Goal: Transaction & Acquisition: Purchase product/service

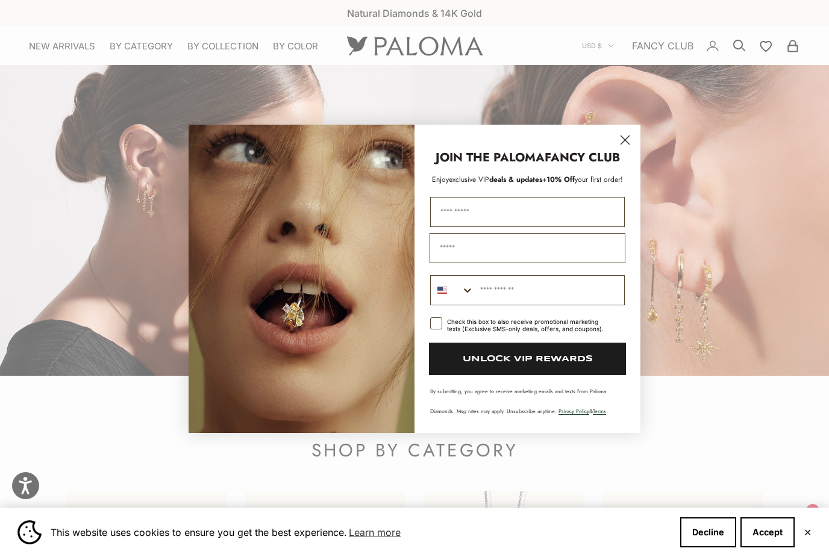
click at [617, 148] on icon "Close dialog" at bounding box center [624, 140] width 21 height 21
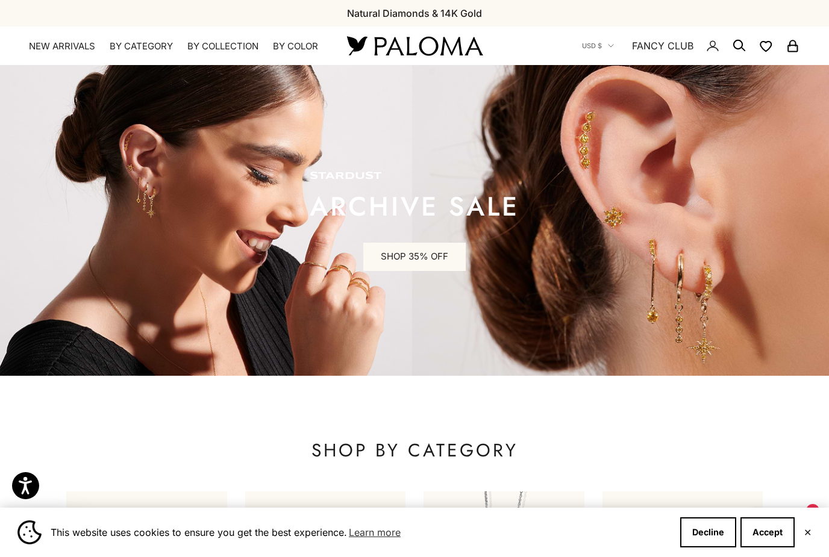
click at [629, 136] on img at bounding box center [414, 220] width 829 height 311
click at [420, 257] on link "SHOP 35% OFF" at bounding box center [414, 257] width 102 height 29
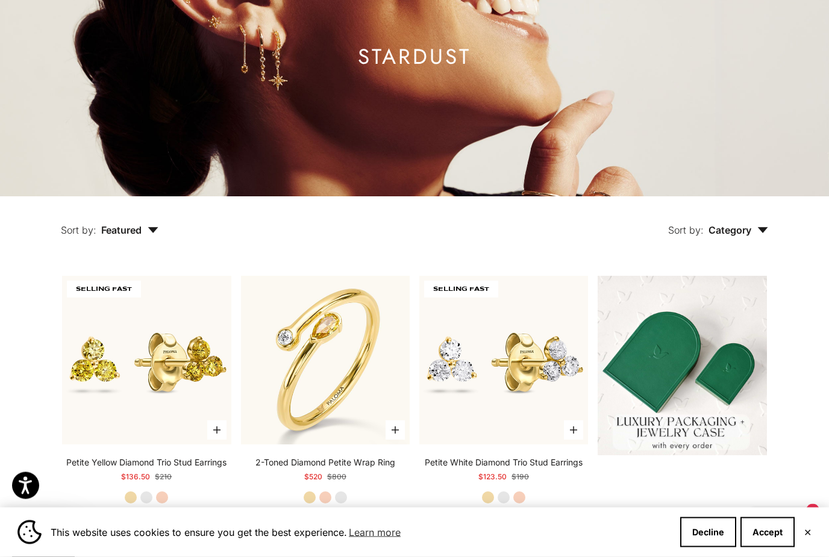
scroll to position [147, 0]
click at [760, 248] on button "Sort by: Category" at bounding box center [717, 222] width 155 height 51
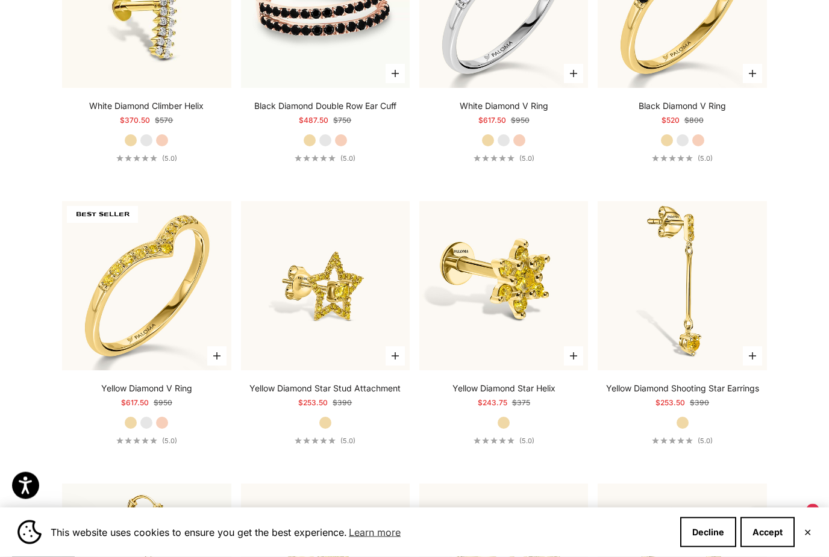
scroll to position [2488, 0]
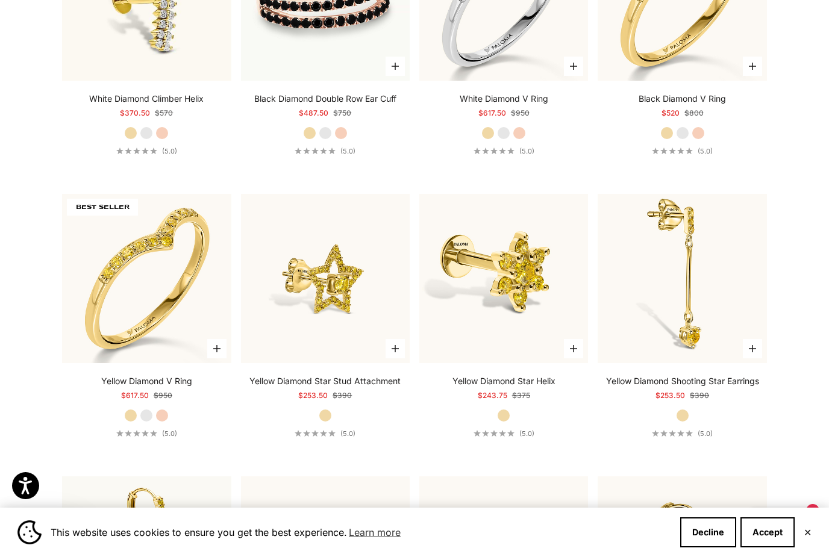
click at [112, 312] on img at bounding box center [147, 279] width 186 height 186
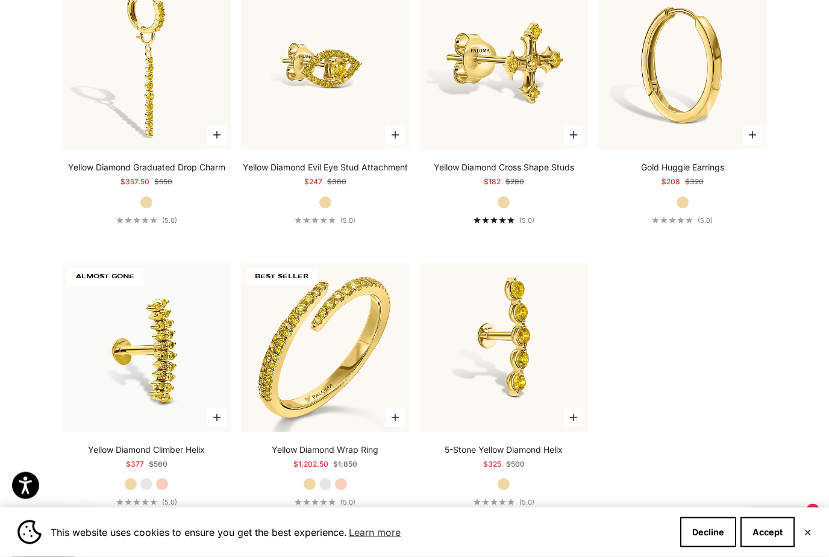
scroll to position [2956, 0]
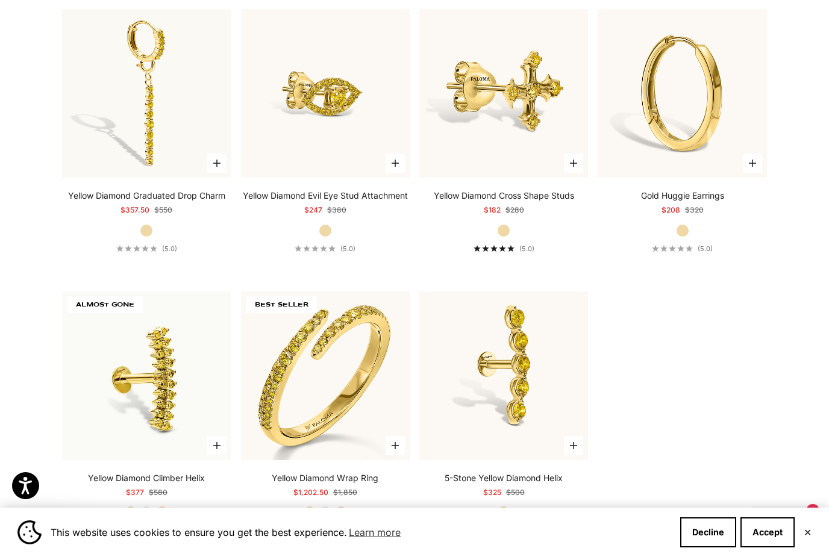
click at [270, 373] on img at bounding box center [326, 376] width 186 height 186
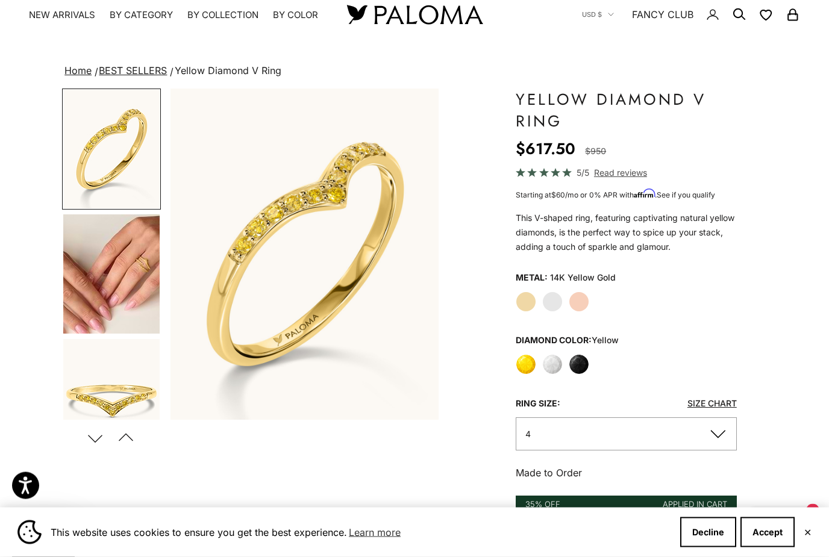
scroll to position [31, 0]
click at [545, 439] on button "4" at bounding box center [626, 434] width 221 height 33
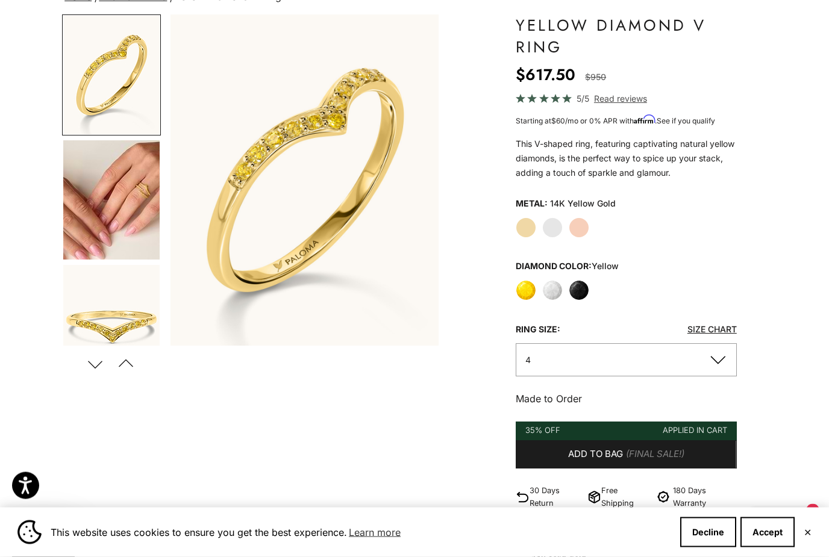
scroll to position [105, 0]
click at [572, 357] on button "4" at bounding box center [626, 359] width 221 height 33
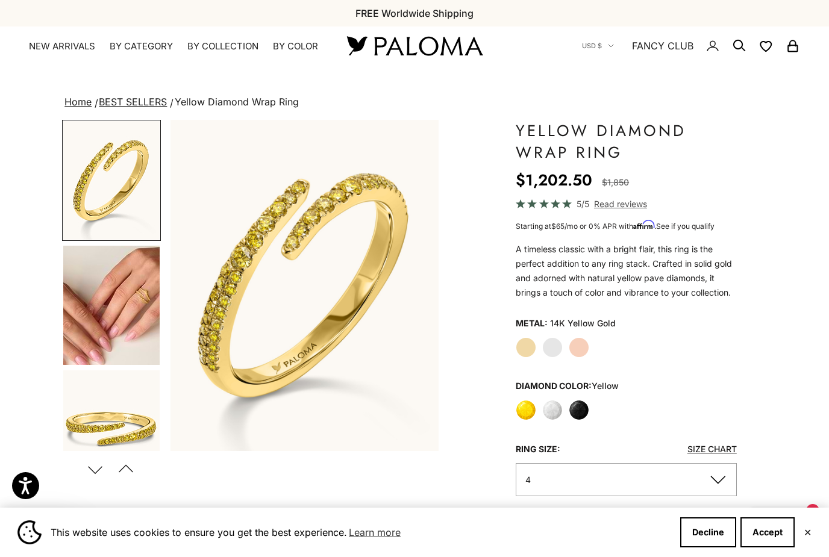
click at [557, 342] on label "White Gold" at bounding box center [552, 347] width 20 height 20
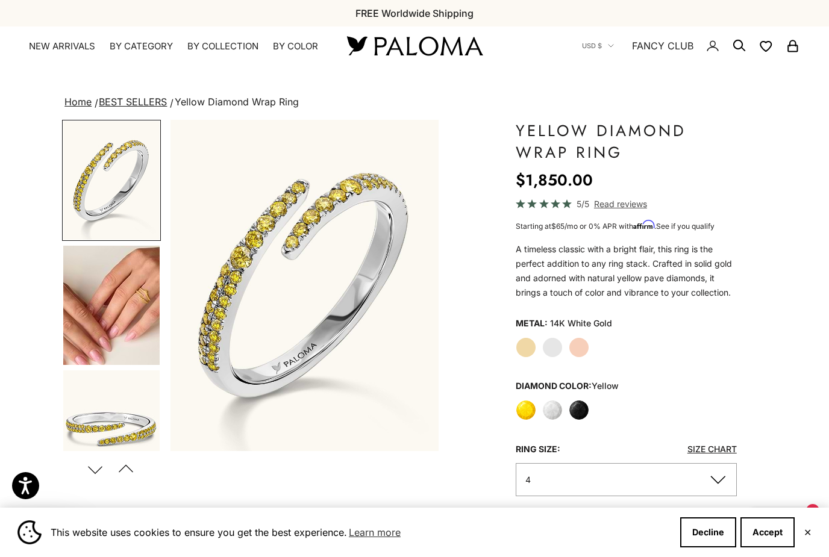
click at [576, 337] on label "Rose Gold" at bounding box center [579, 347] width 20 height 20
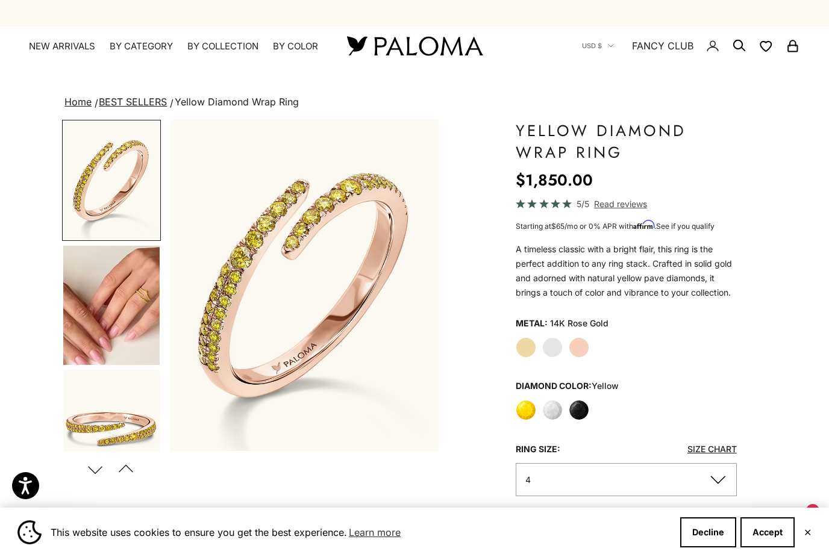
click at [520, 331] on legend "Metal:" at bounding box center [532, 323] width 32 height 18
click at [523, 349] on label "Yellow Gold" at bounding box center [526, 347] width 20 height 20
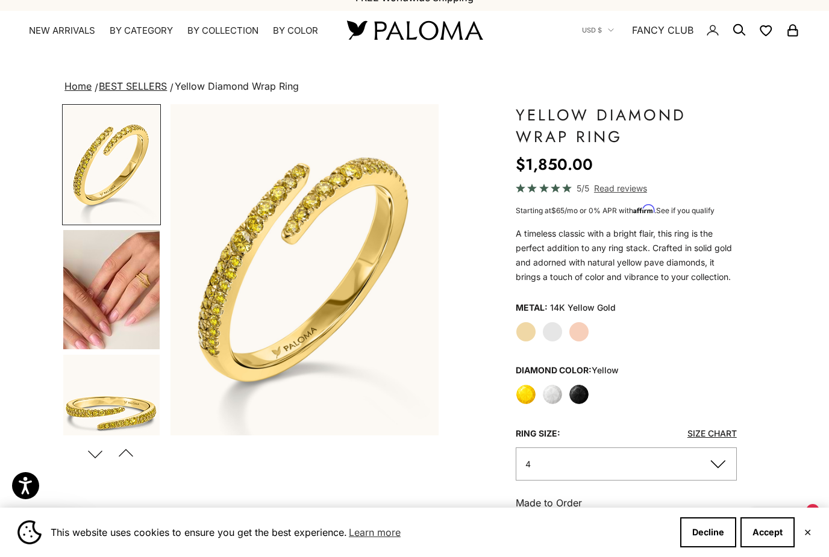
scroll to position [16, 0]
click at [558, 330] on label "White Gold" at bounding box center [552, 331] width 20 height 20
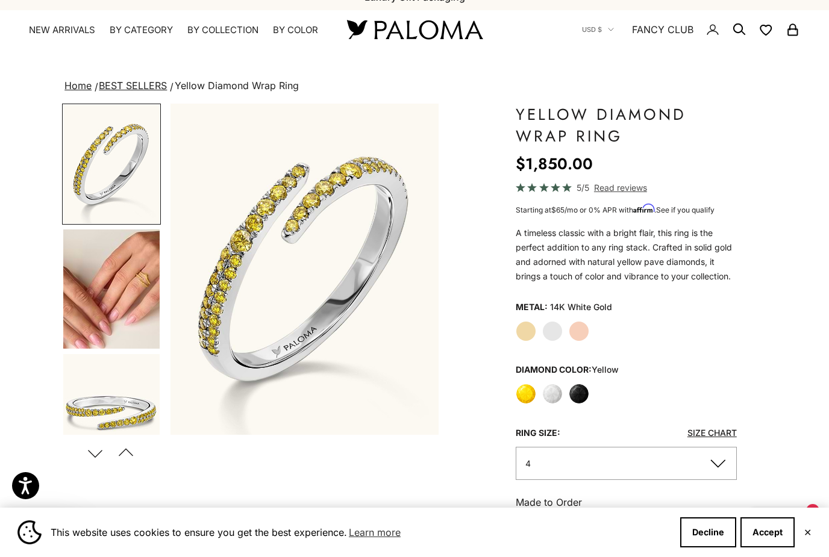
click at [582, 323] on label "Rose Gold" at bounding box center [579, 331] width 20 height 20
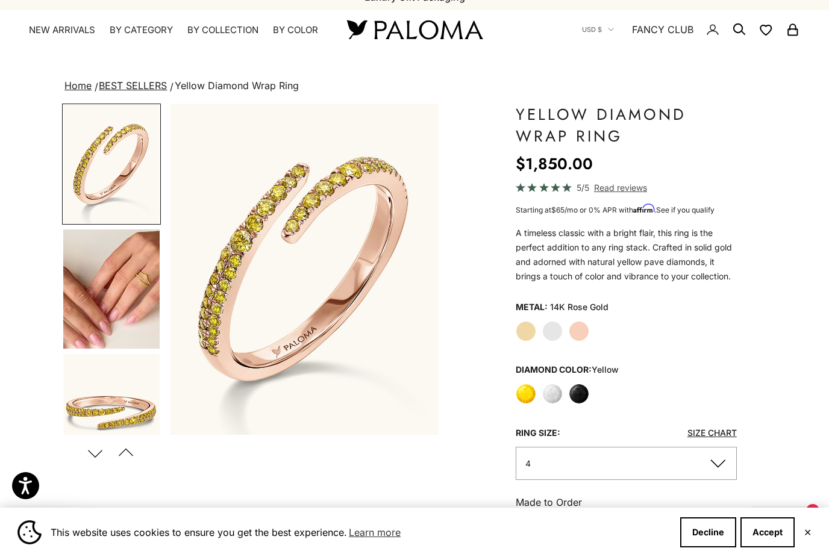
click at [529, 325] on label "Yellow Gold" at bounding box center [526, 331] width 20 height 20
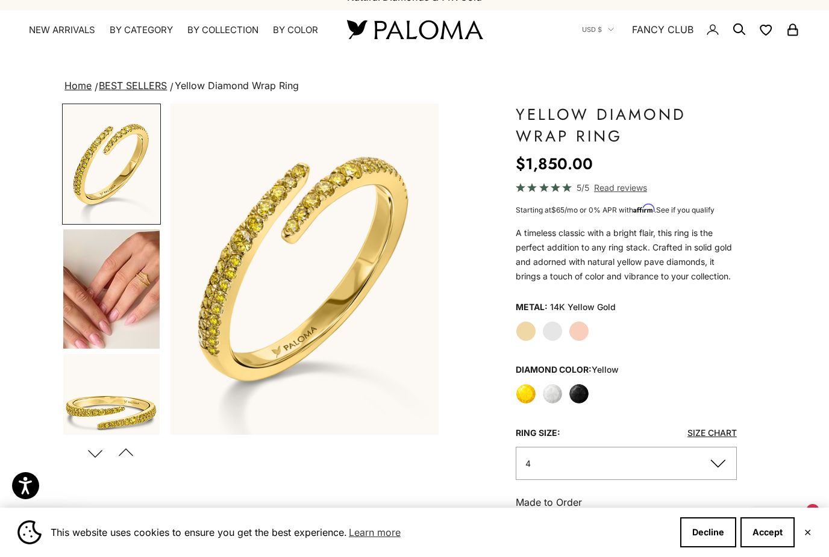
click at [518, 393] on label "Yellow" at bounding box center [526, 394] width 20 height 20
click at [556, 396] on label "White" at bounding box center [552, 394] width 20 height 20
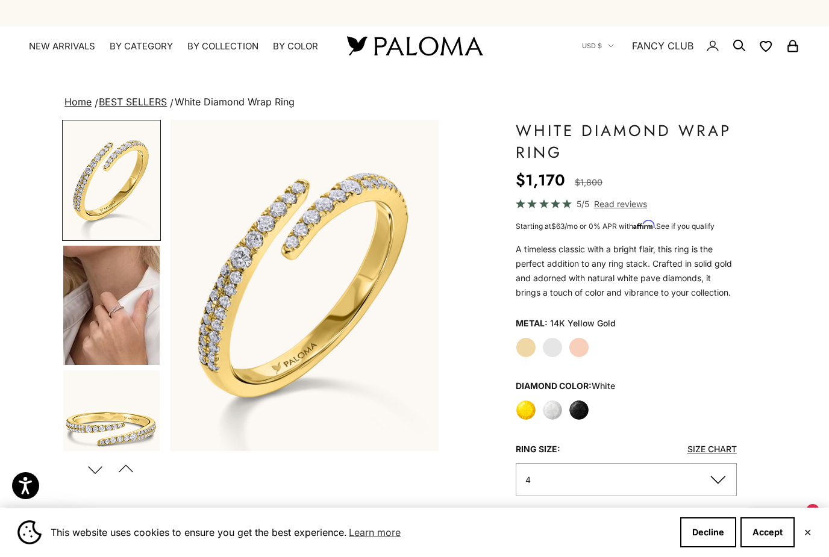
click at [534, 407] on label "Yellow" at bounding box center [526, 410] width 20 height 20
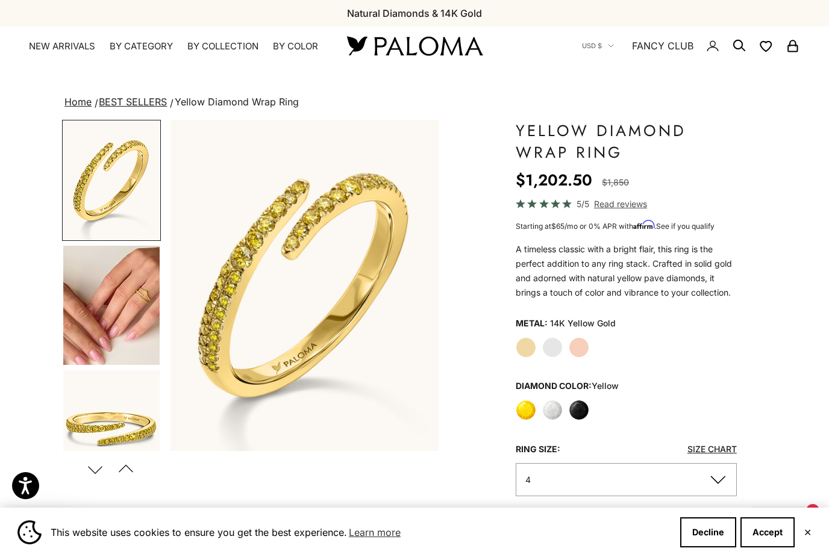
click at [530, 390] on legend "Diamond Color: yellow" at bounding box center [567, 386] width 103 height 18
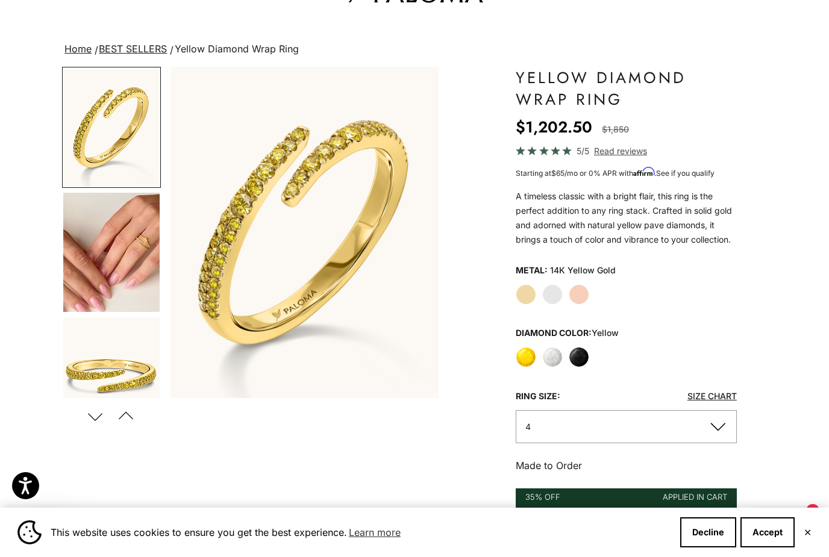
scroll to position [58, 0]
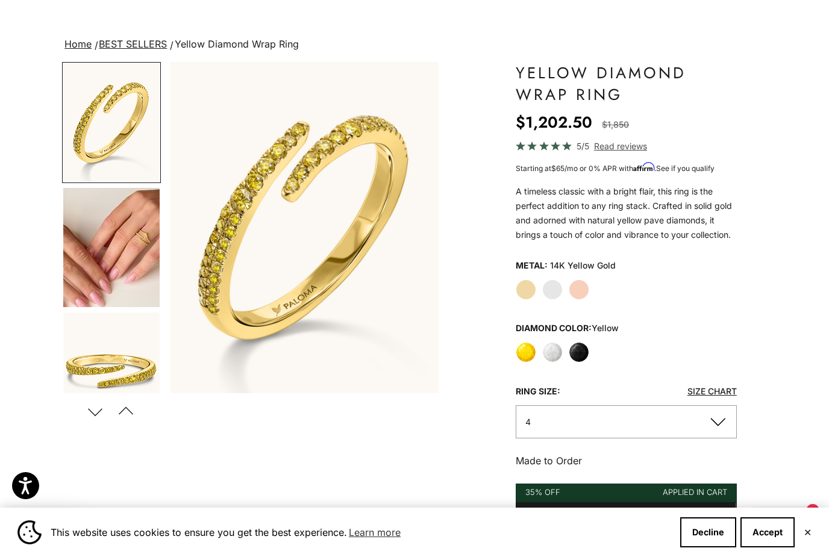
click at [552, 427] on button "4" at bounding box center [626, 421] width 221 height 33
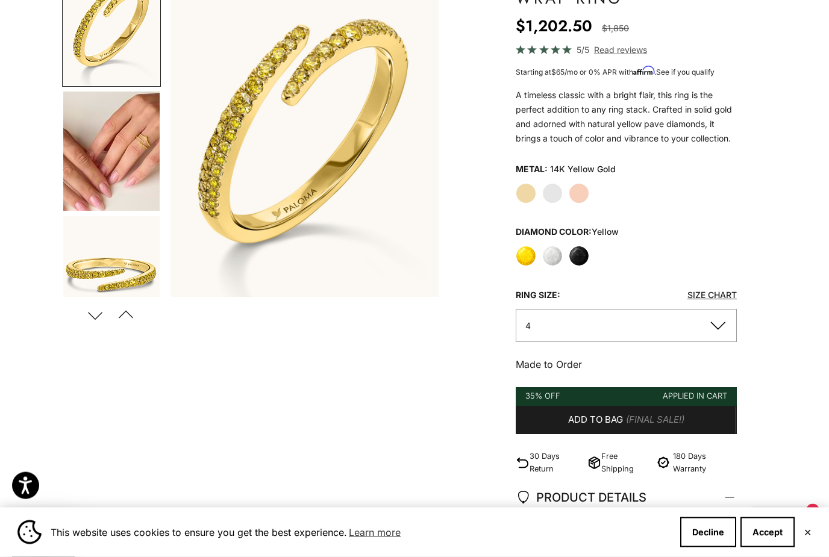
scroll to position [154, 0]
click at [545, 319] on button "4" at bounding box center [626, 325] width 221 height 33
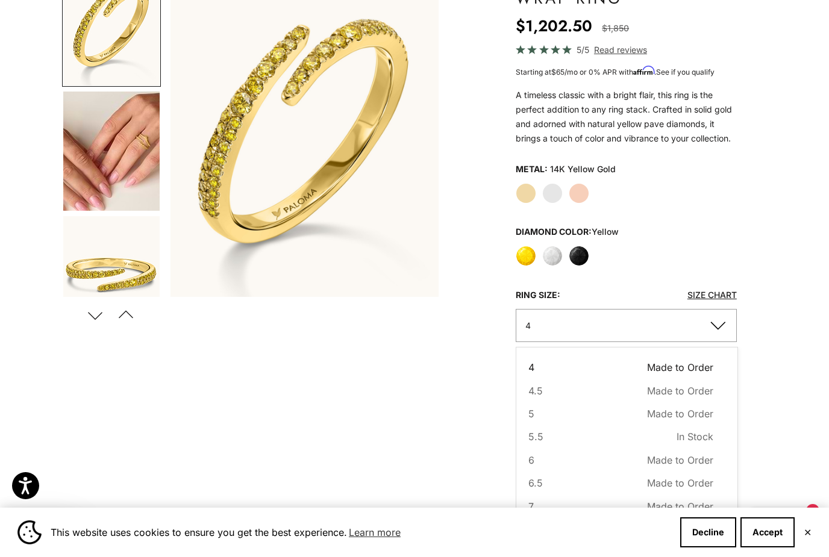
click at [531, 410] on span "5" at bounding box center [531, 414] width 6 height 16
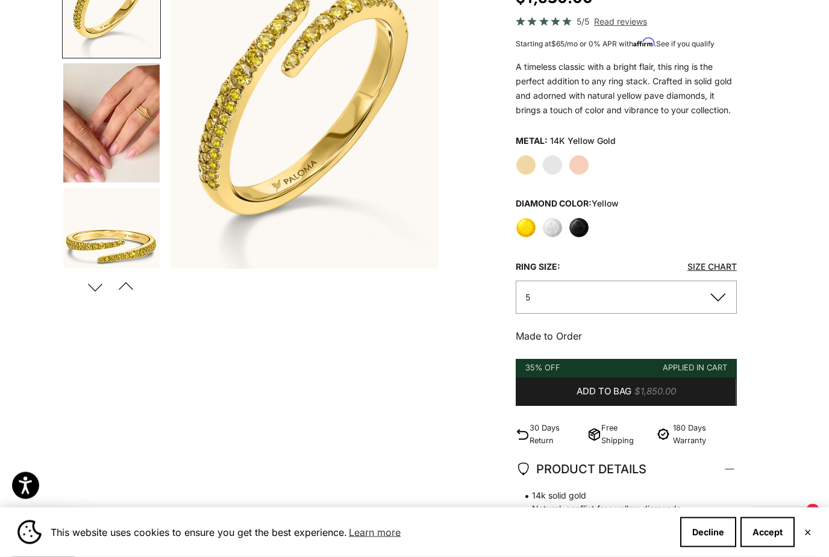
scroll to position [183, 0]
click at [566, 387] on button "Add to bag $1,850.00" at bounding box center [626, 392] width 221 height 29
